Goal: Task Accomplishment & Management: Manage account settings

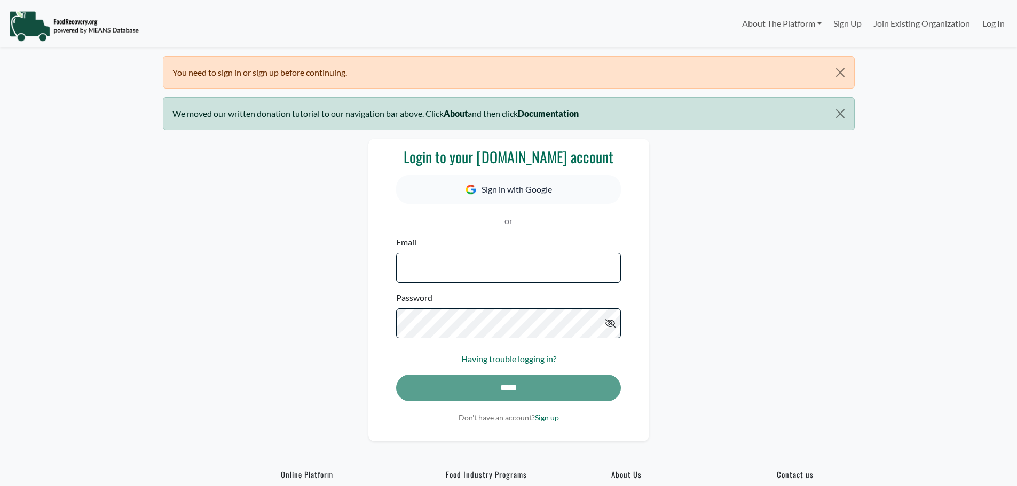
select select "Language Translate Widget"
click at [560, 183] on button "Sign in with Google" at bounding box center [508, 189] width 224 height 29
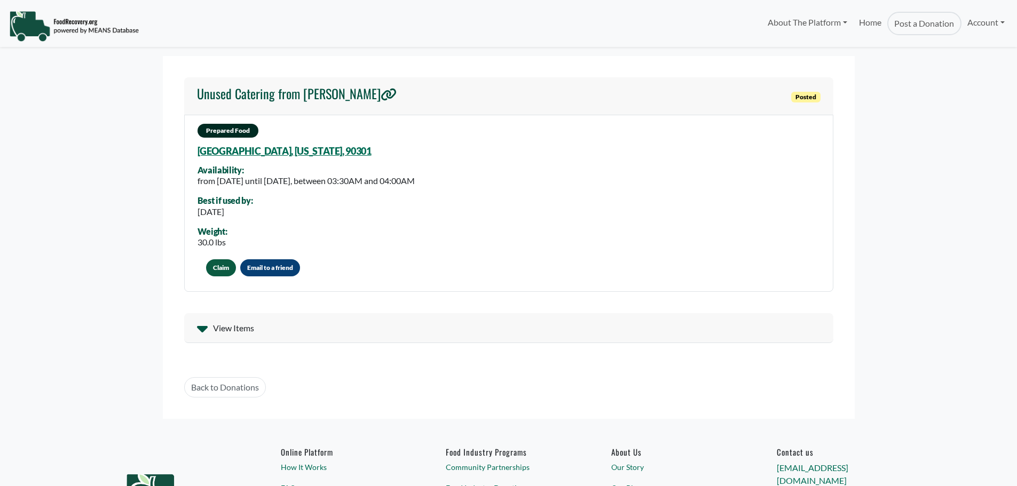
select select "Language Translate Widget"
click at [218, 271] on button "Claim" at bounding box center [221, 267] width 30 height 17
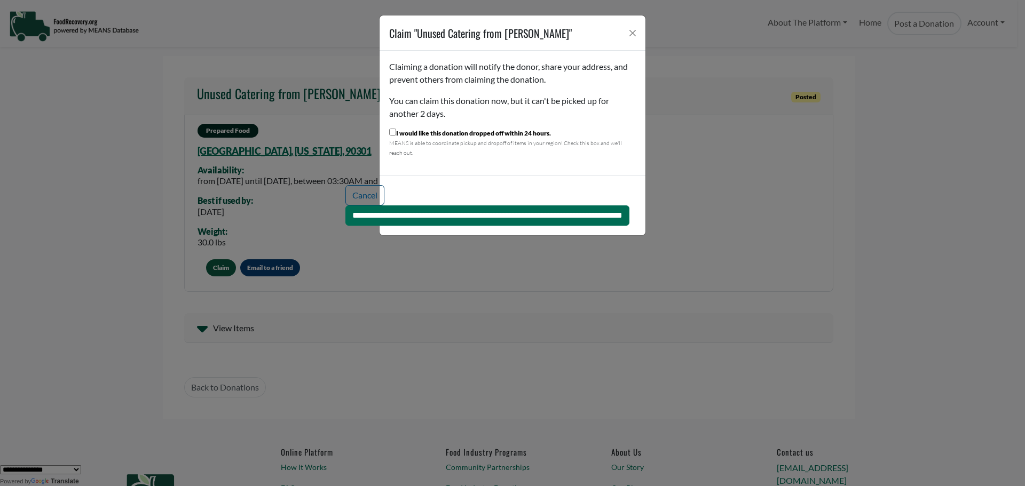
click at [506, 164] on div "Claiming a donation will notify the donor, share your address, and prevent othe…" at bounding box center [513, 113] width 266 height 124
click at [483, 180] on div "**********" at bounding box center [513, 205] width 266 height 60
click at [474, 158] on div "Claiming a donation will notify the donor, share your address, and prevent othe…" at bounding box center [513, 113] width 266 height 124
click at [475, 168] on div "Claiming a donation will notify the donor, share your address, and prevent othe…" at bounding box center [513, 113] width 266 height 124
click at [345, 212] on input "**********" at bounding box center [487, 216] width 284 height 20
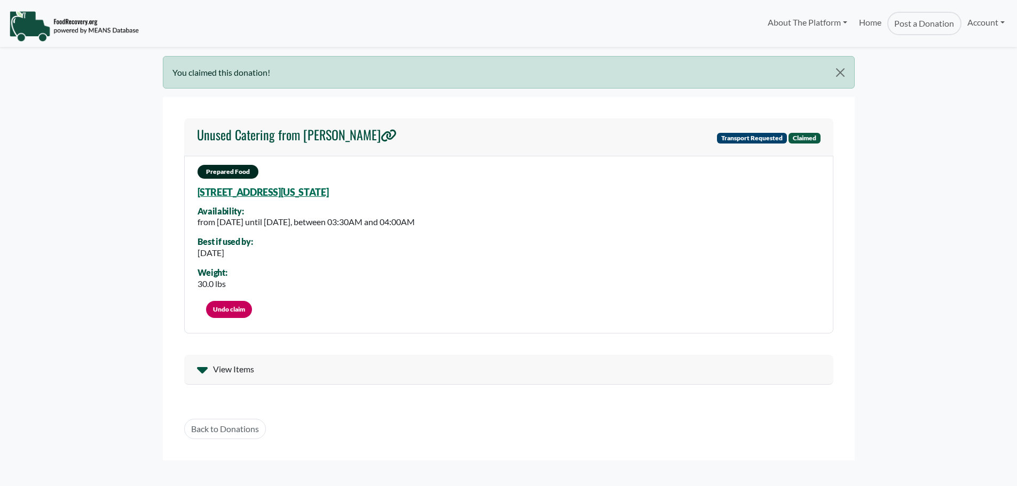
select select "Language Translate Widget"
click at [210, 369] on div "View Items" at bounding box center [508, 370] width 649 height 30
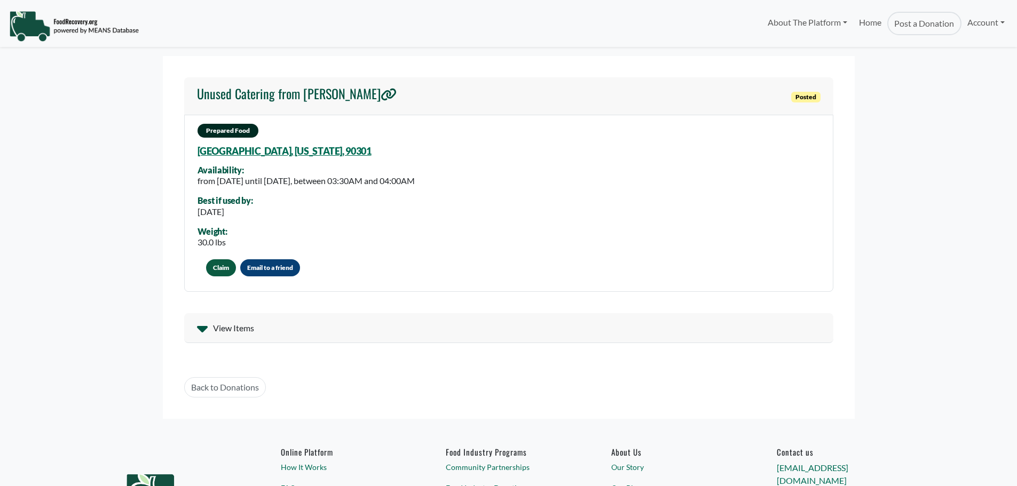
select select "Language Translate Widget"
click at [858, 23] on link "Home" at bounding box center [870, 23] width 34 height 23
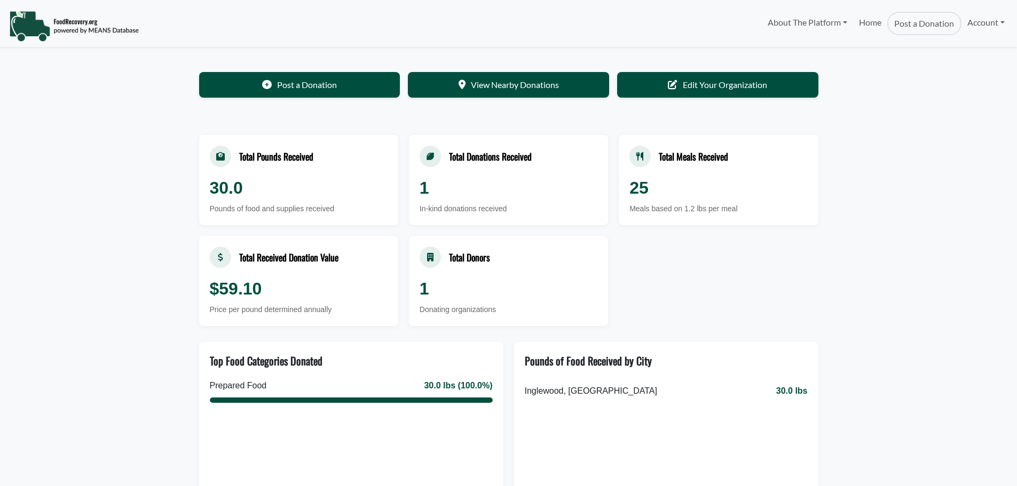
select select "Language Translate Widget"
click at [420, 304] on div "Donating organizations" at bounding box center [509, 307] width 178 height 11
click at [466, 285] on div "1" at bounding box center [509, 286] width 178 height 26
click at [507, 282] on div "1" at bounding box center [509, 286] width 178 height 26
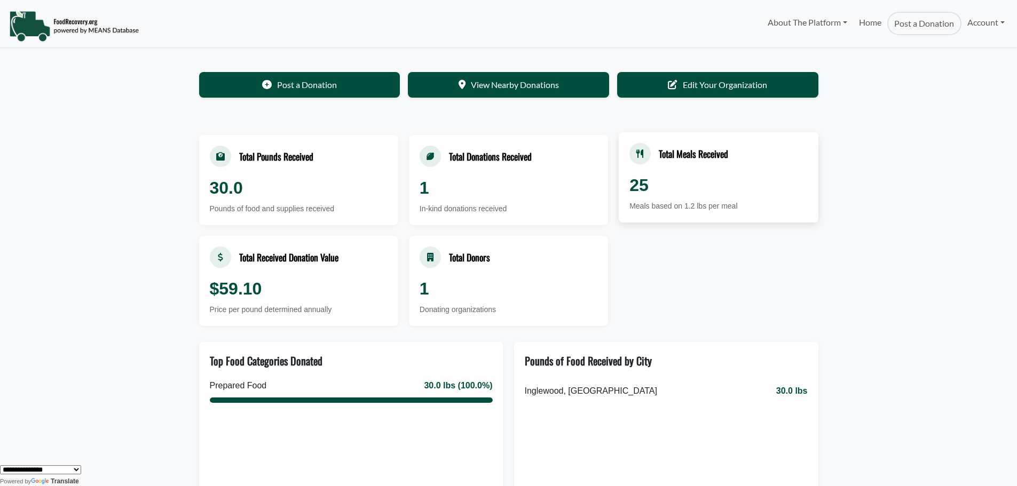
click at [694, 157] on div "Total Meals Received" at bounding box center [693, 154] width 69 height 14
click at [485, 82] on link "View Nearby Donations" at bounding box center [508, 84] width 201 height 26
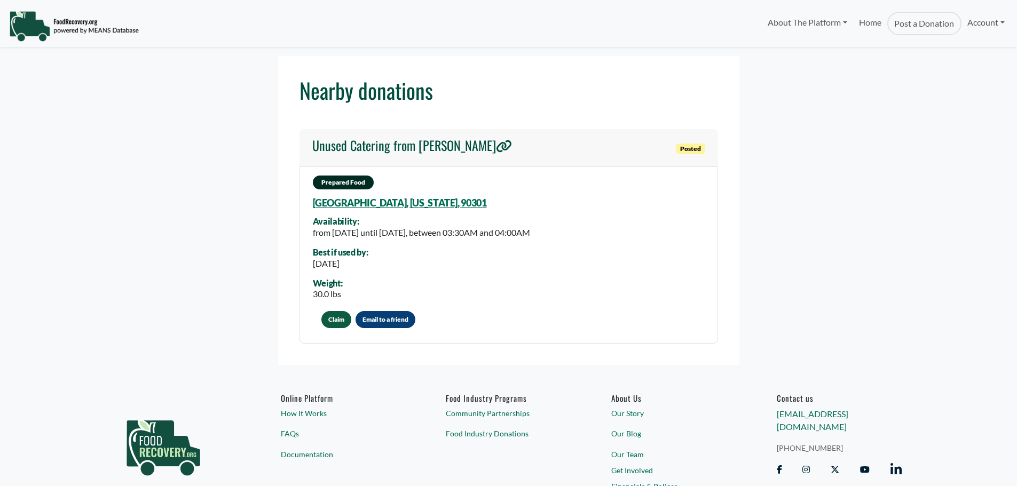
select select "Language Translate Widget"
click at [336, 320] on button "Claim" at bounding box center [336, 319] width 30 height 17
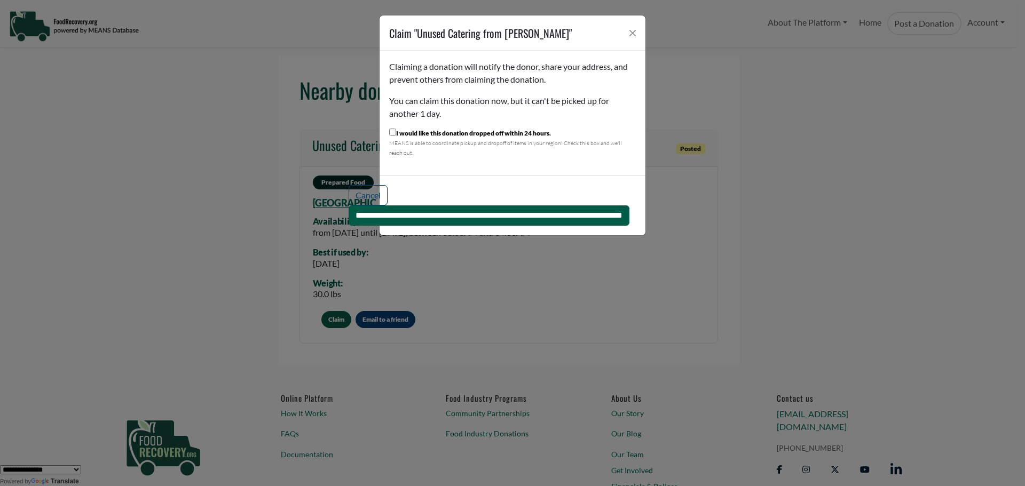
click at [349, 215] on input "**********" at bounding box center [489, 216] width 281 height 20
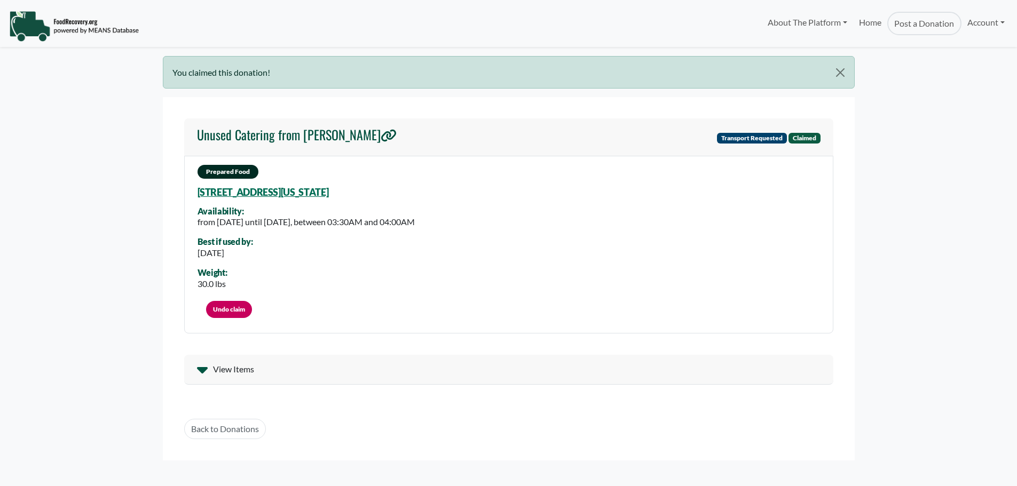
select select "Language Translate Widget"
drag, startPoint x: 116, startPoint y: 3, endPoint x: 62, endPoint y: 65, distance: 82.5
click at [89, 119] on body "About The Platform How It Works FAQs Documentation Home Post a Donation Account…" at bounding box center [508, 243] width 1017 height 486
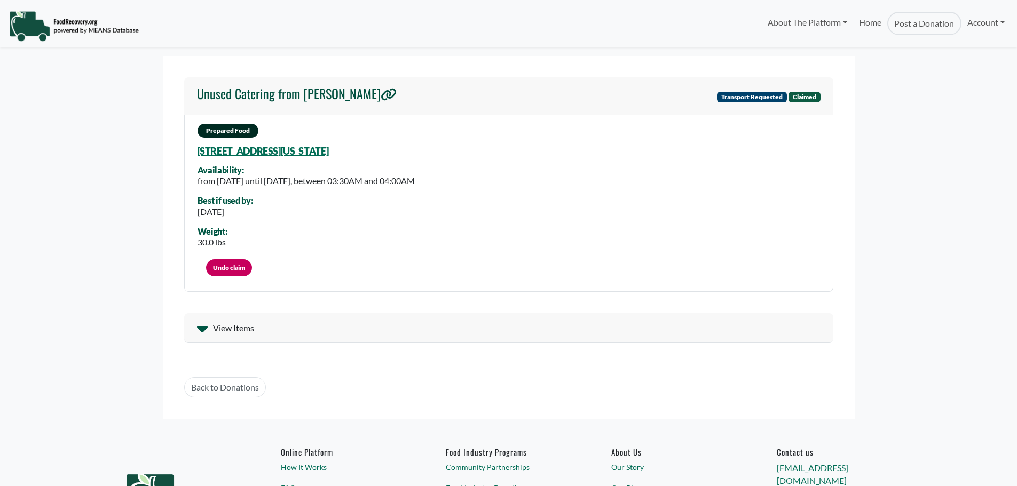
select select "Language Translate Widget"
